Goal: Task Accomplishment & Management: Manage account settings

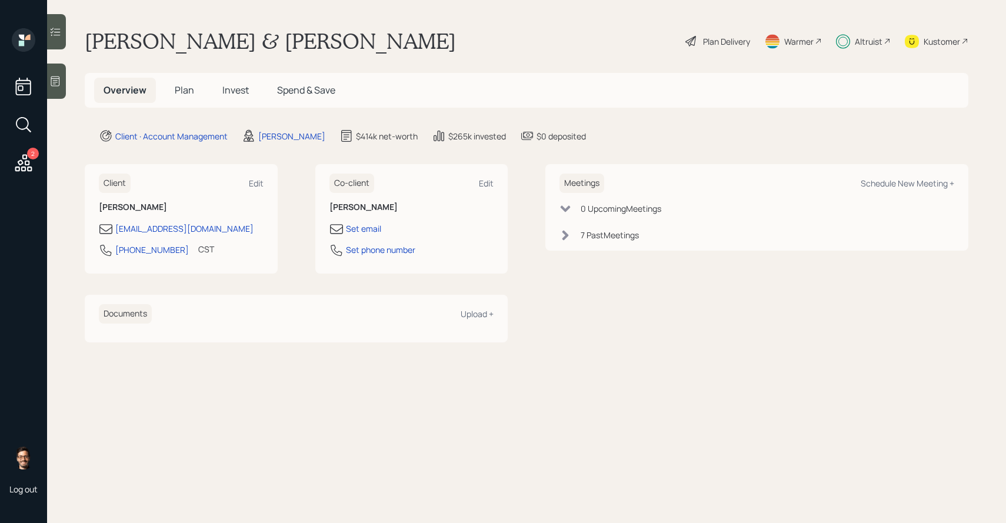
click at [231, 89] on span "Invest" at bounding box center [235, 90] width 26 height 13
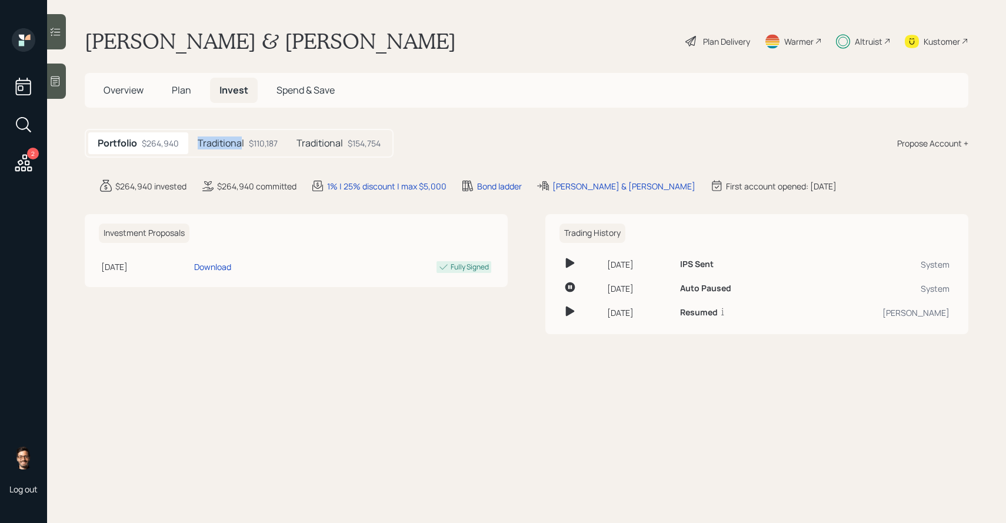
click at [240, 138] on h5 "Traditional" at bounding box center [221, 143] width 46 height 11
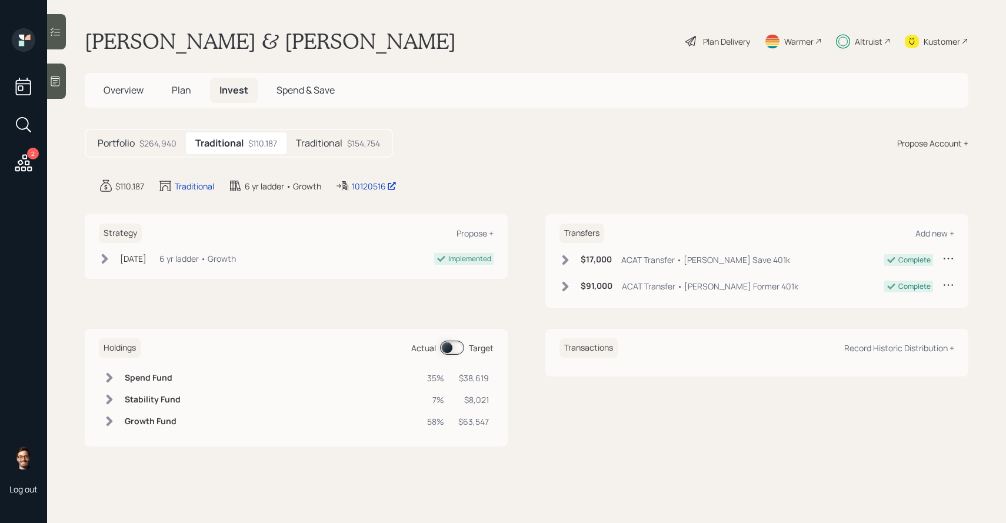
click at [462, 351] on span at bounding box center [452, 348] width 24 height 14
